Goal: Transaction & Acquisition: Purchase product/service

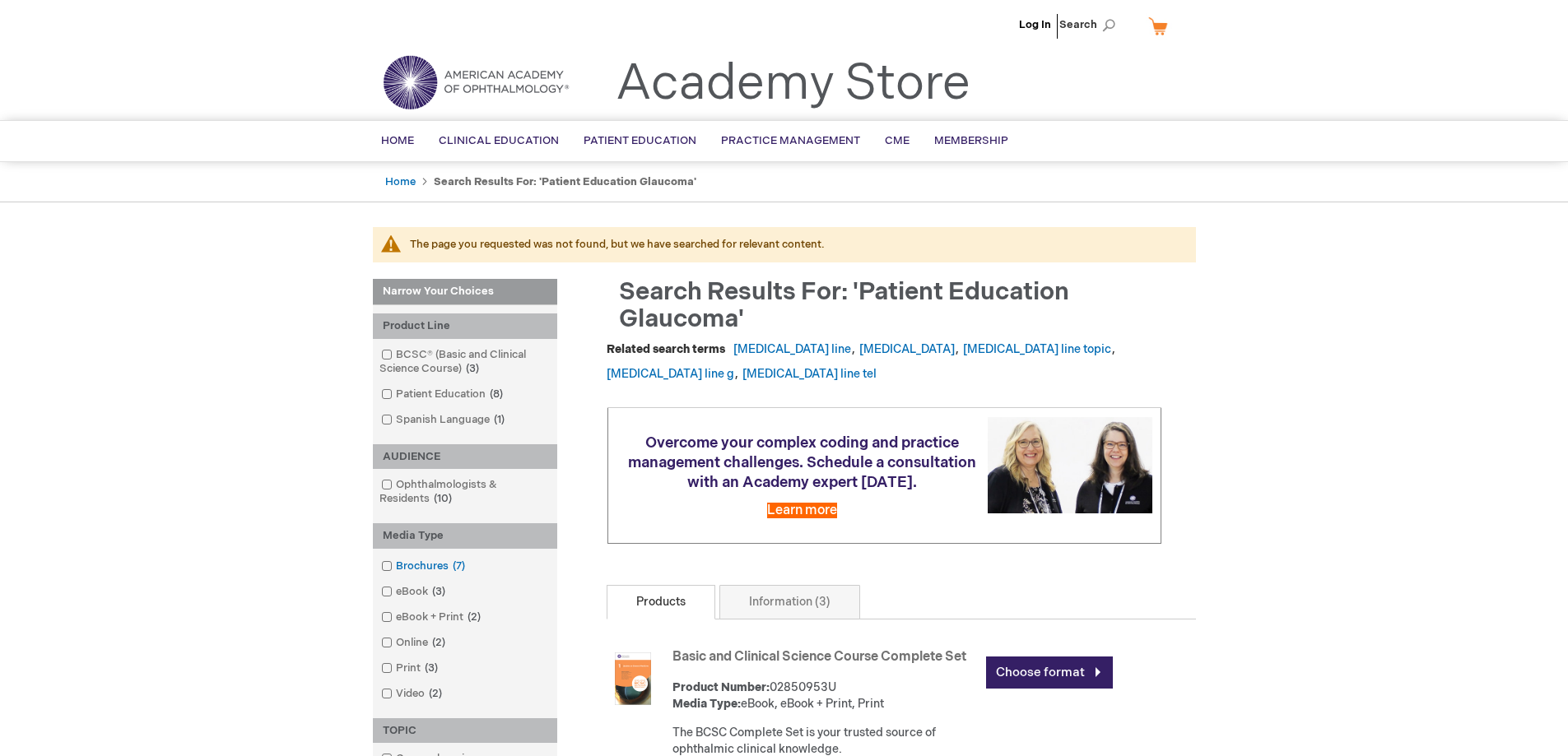
click at [436, 567] on link "Brochures 7 items" at bounding box center [424, 567] width 95 height 16
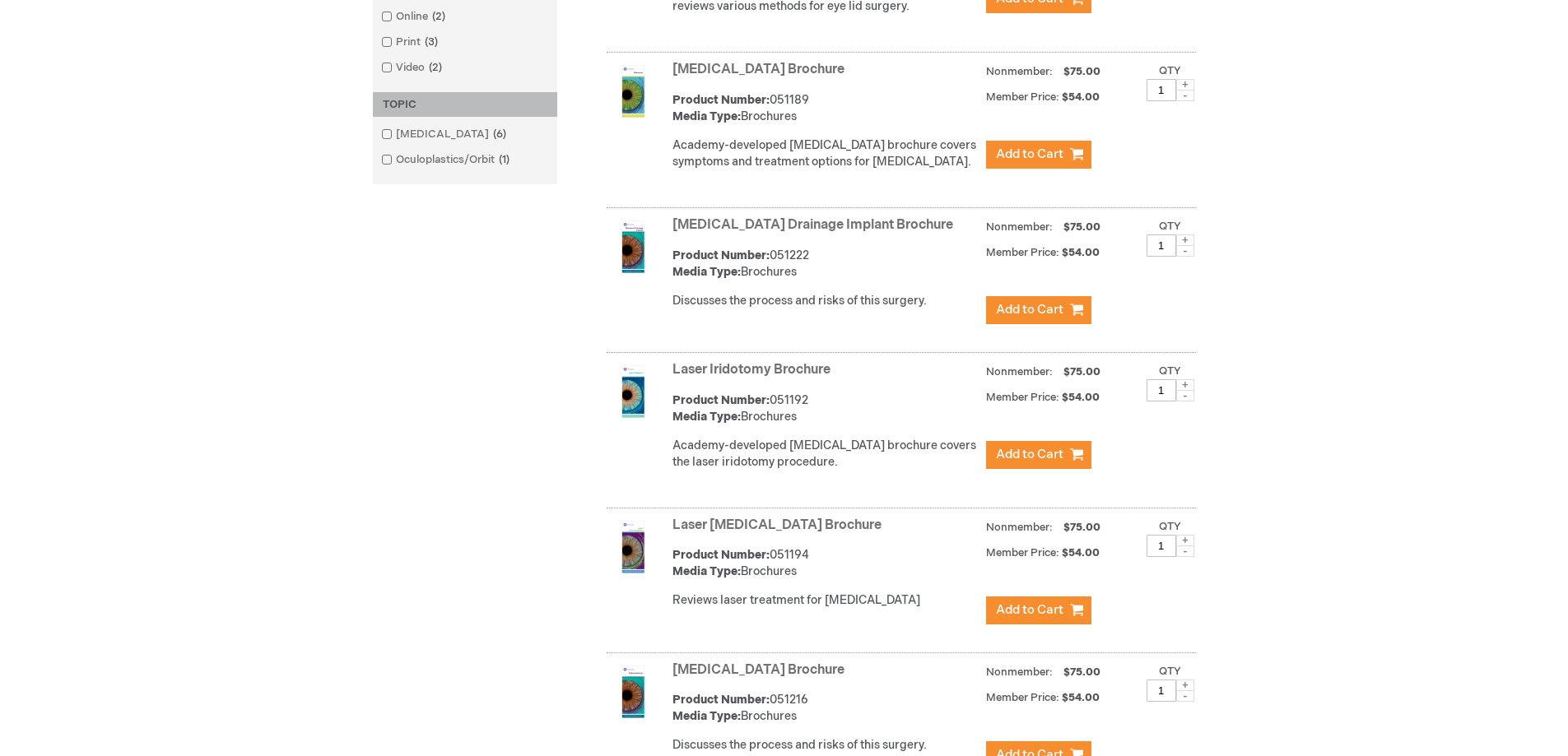
scroll to position [740, 0]
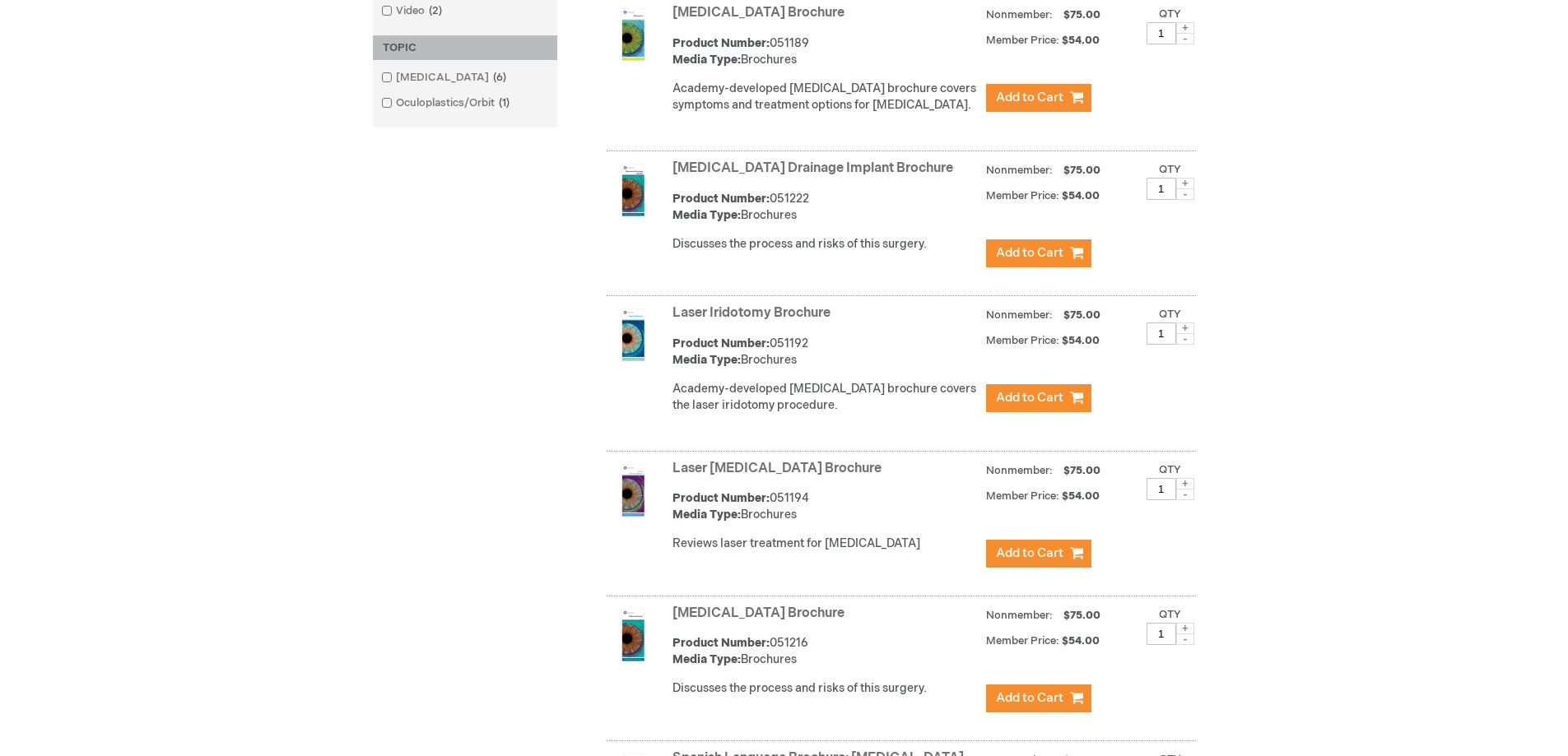
click at [784, 168] on link "[MEDICAL_DATA] Drainage Implant Brochure" at bounding box center [812, 168] width 280 height 16
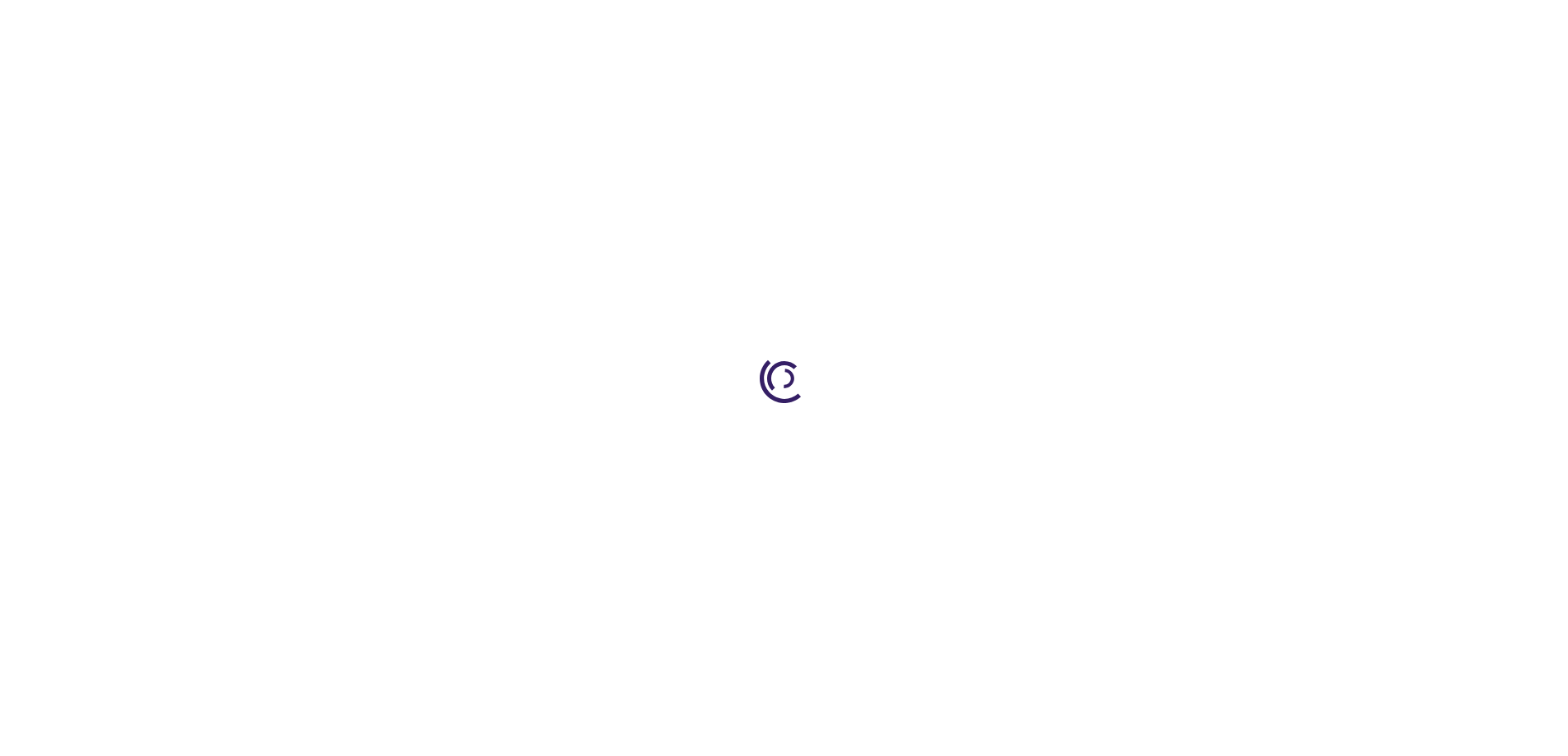
type input "1"
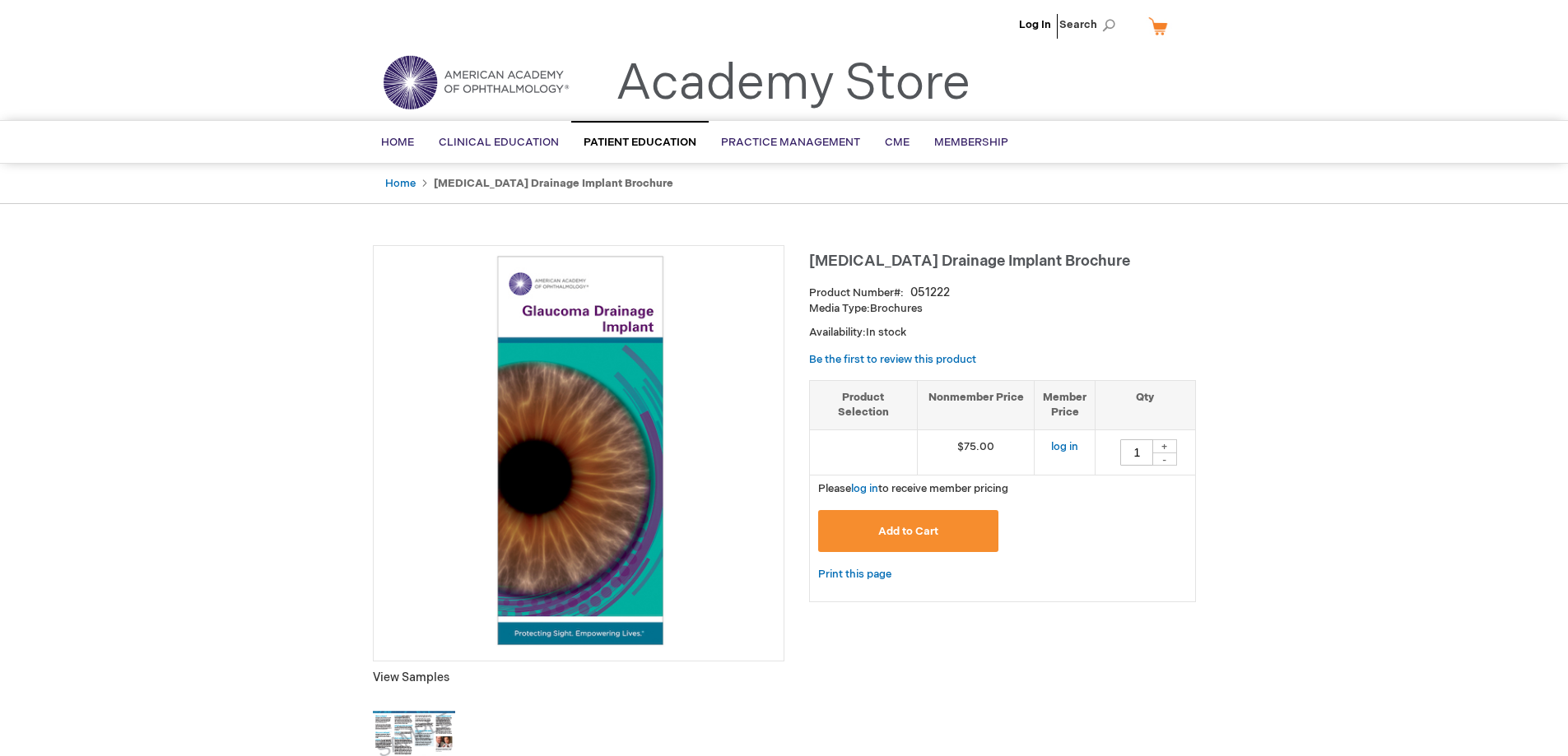
drag, startPoint x: 422, startPoint y: 715, endPoint x: 404, endPoint y: 732, distance: 24.8
click at [404, 732] on img at bounding box center [414, 735] width 82 height 82
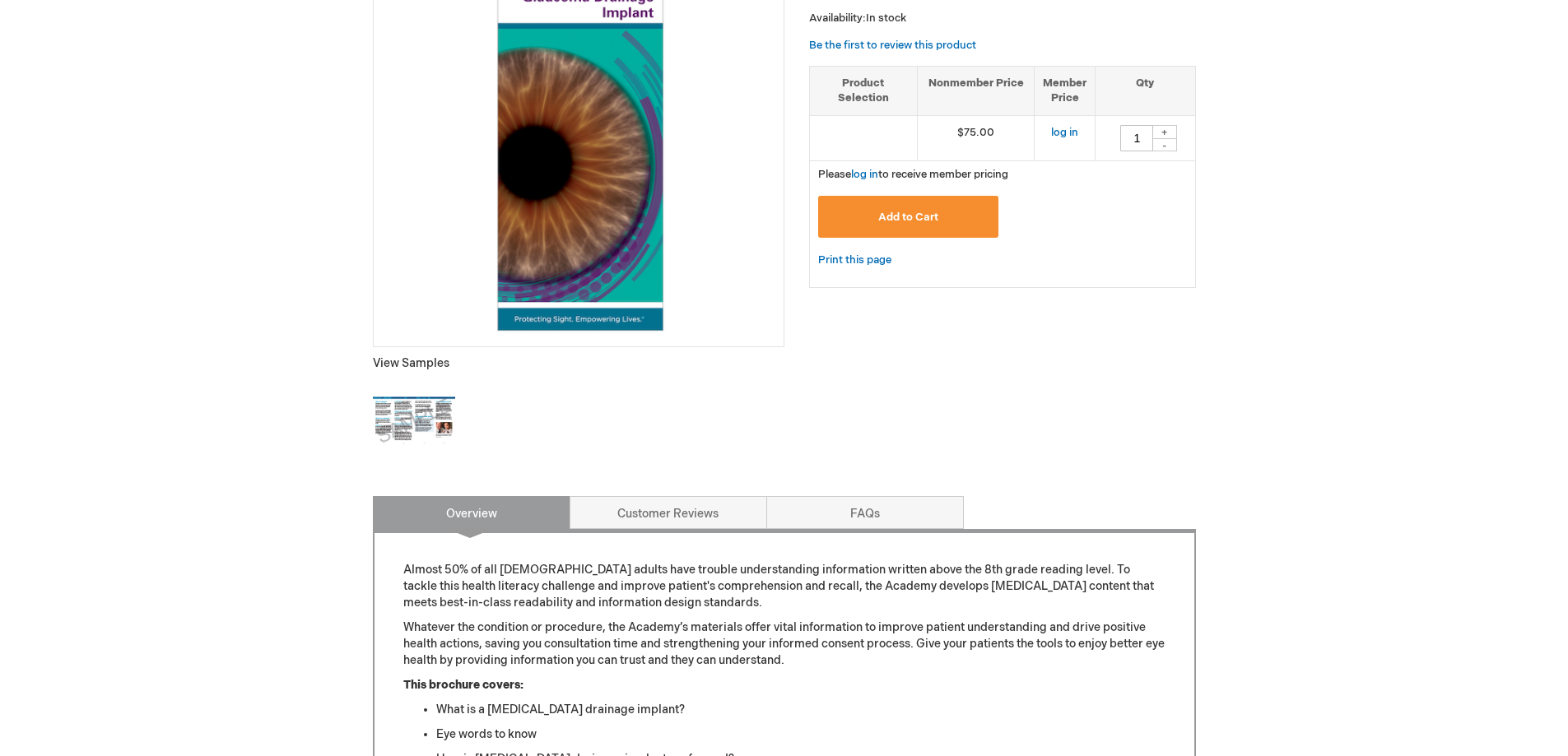
scroll to position [411, 0]
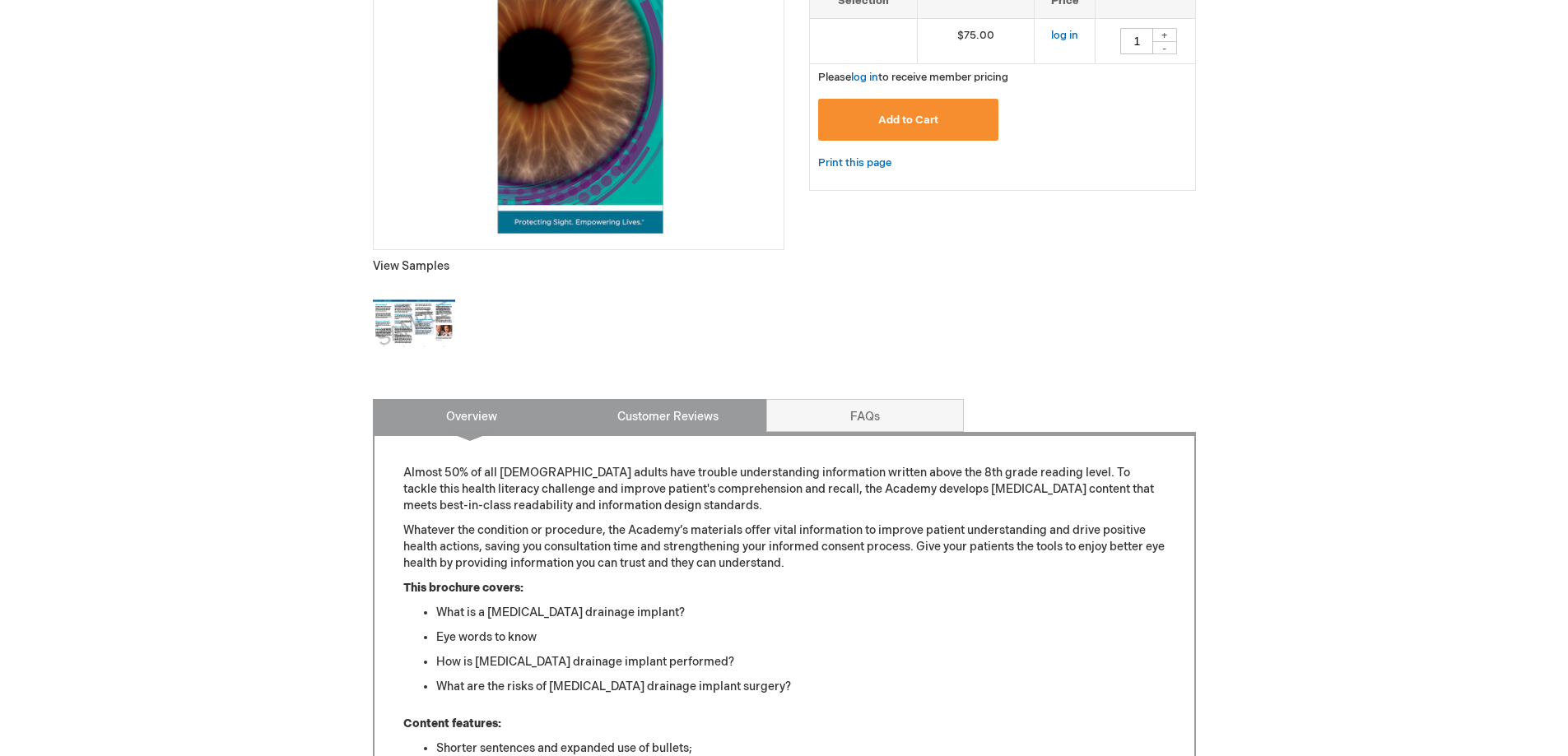
click at [646, 405] on link "Customer Reviews" at bounding box center [668, 416] width 197 height 33
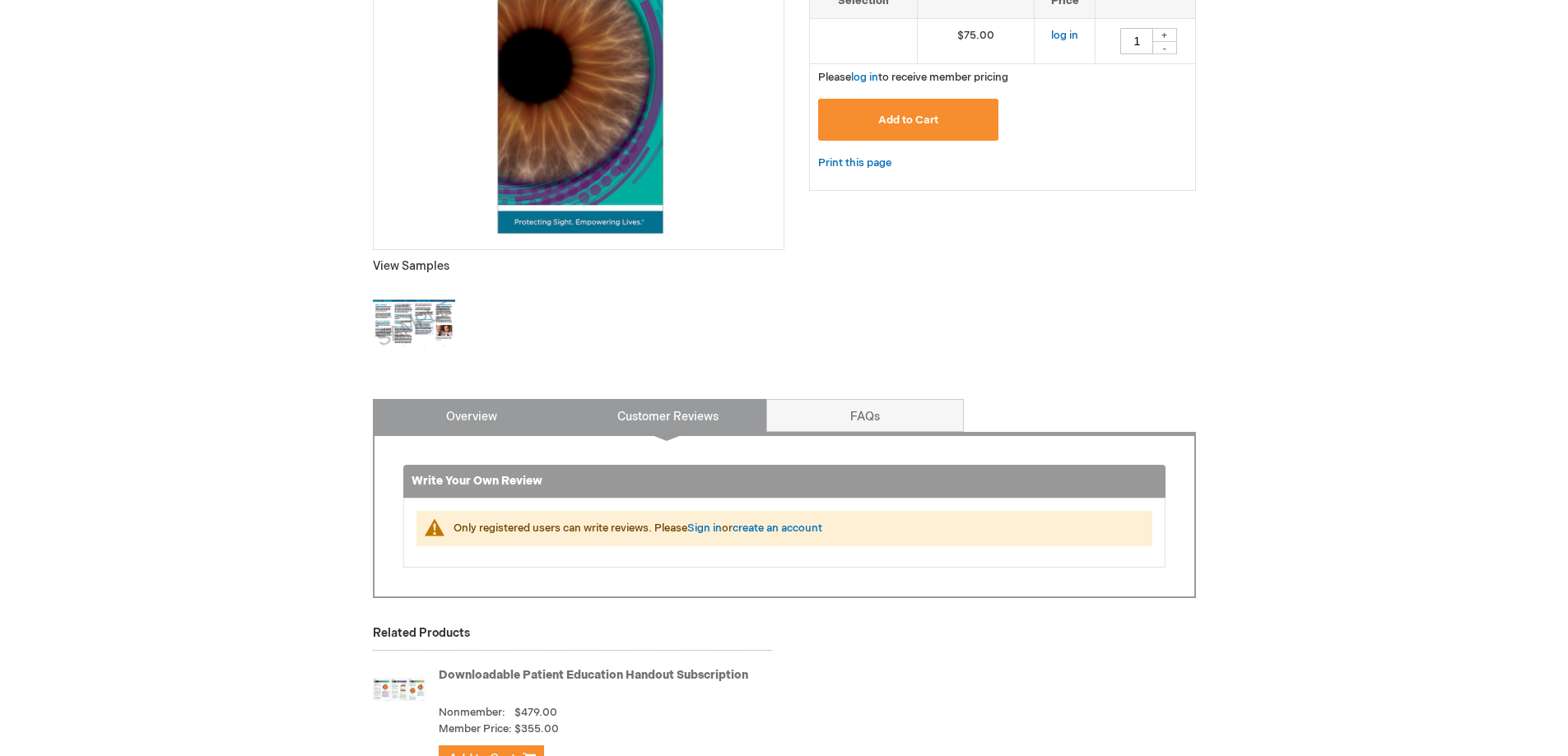
click at [502, 420] on link "Overview" at bounding box center [472, 416] width 197 height 33
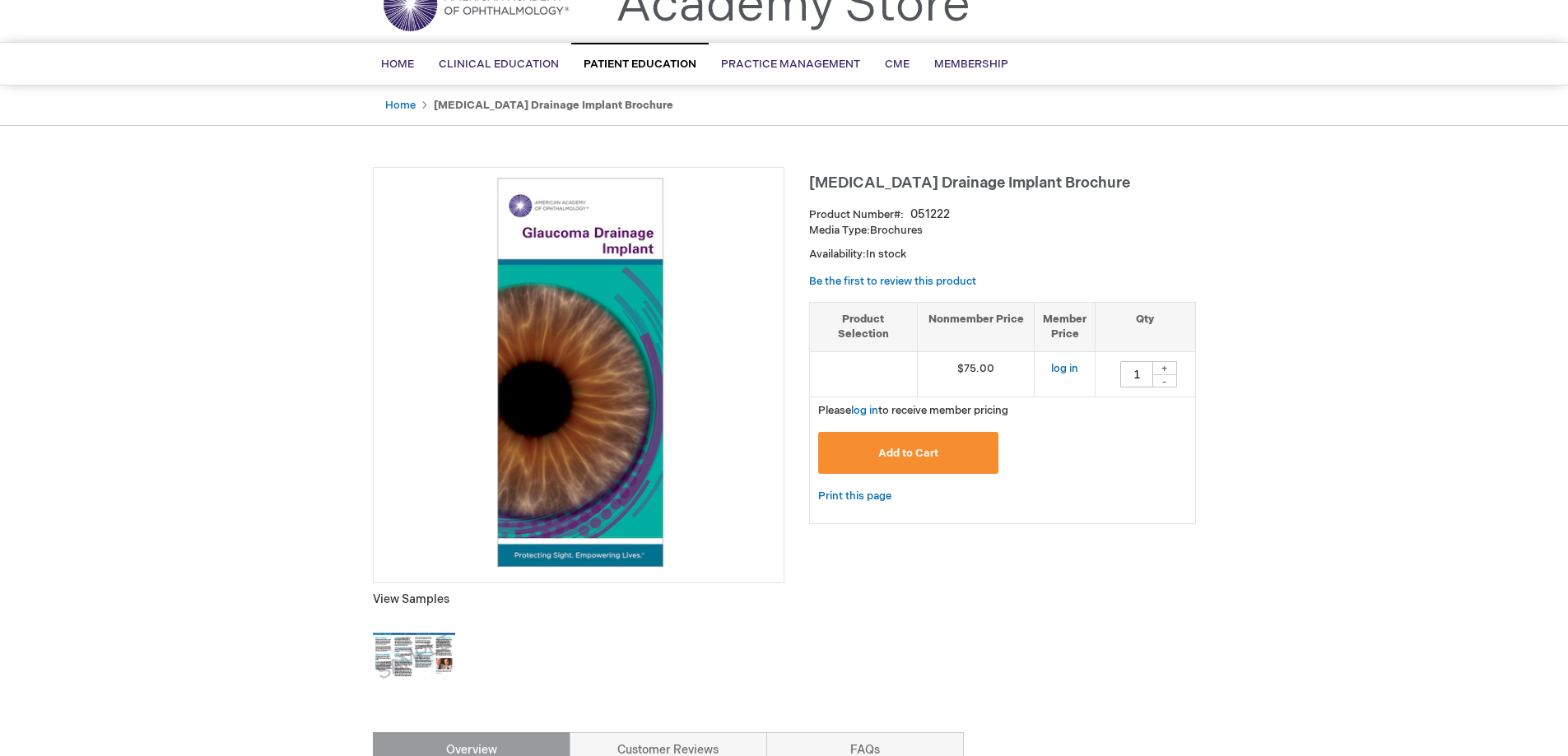
scroll to position [0, 0]
